Goal: Information Seeking & Learning: Learn about a topic

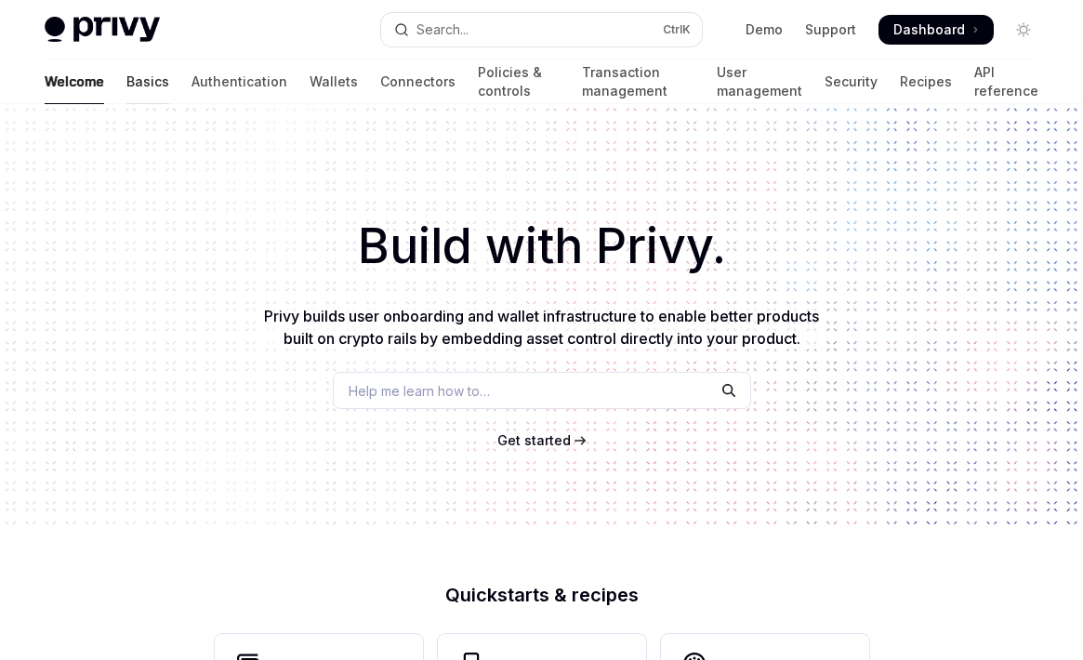
click at [126, 82] on link "Basics" at bounding box center [147, 81] width 43 height 45
type textarea "*"
